Goal: Information Seeking & Learning: Learn about a topic

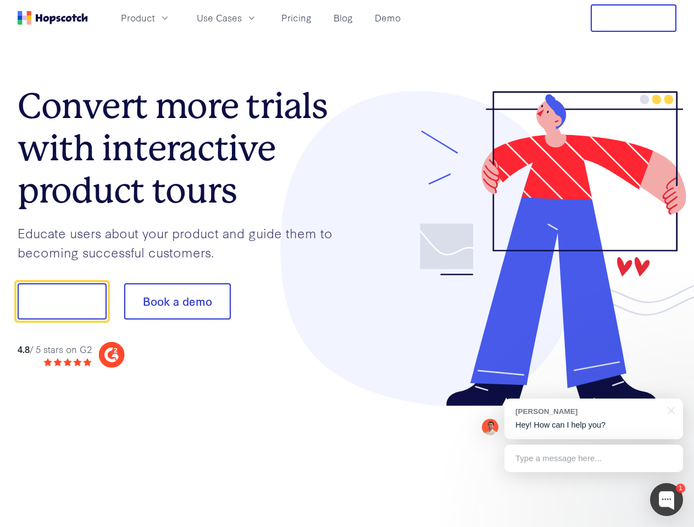
click at [347, 264] on div at bounding box center [512, 249] width 330 height 316
click at [155, 18] on span "Product" at bounding box center [138, 18] width 34 height 14
click at [242, 18] on span "Use Cases" at bounding box center [219, 18] width 45 height 14
click at [633, 18] on button "Free Trial" at bounding box center [634, 17] width 86 height 27
click at [62, 302] on button "Show me!" at bounding box center [62, 301] width 89 height 36
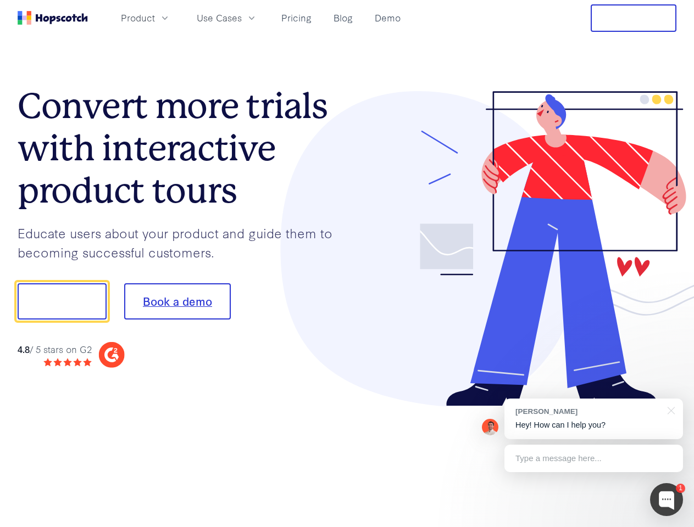
click at [177, 302] on button "Book a demo" at bounding box center [177, 301] width 107 height 36
click at [666, 500] on div at bounding box center [666, 499] width 33 height 33
click at [593, 419] on div "[PERSON_NAME] Hey! How can I help you?" at bounding box center [593, 419] width 179 height 41
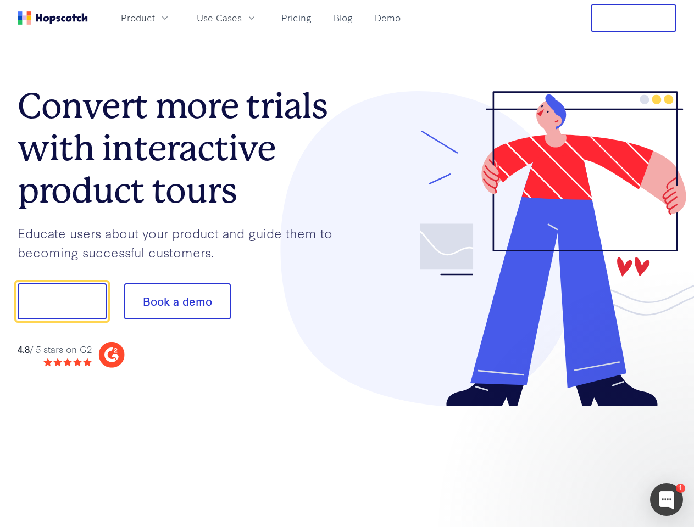
click at [669, 410] on div at bounding box center [580, 300] width 206 height 366
click at [593, 459] on div at bounding box center [580, 373] width 206 height 219
